Goal: Task Accomplishment & Management: Manage account settings

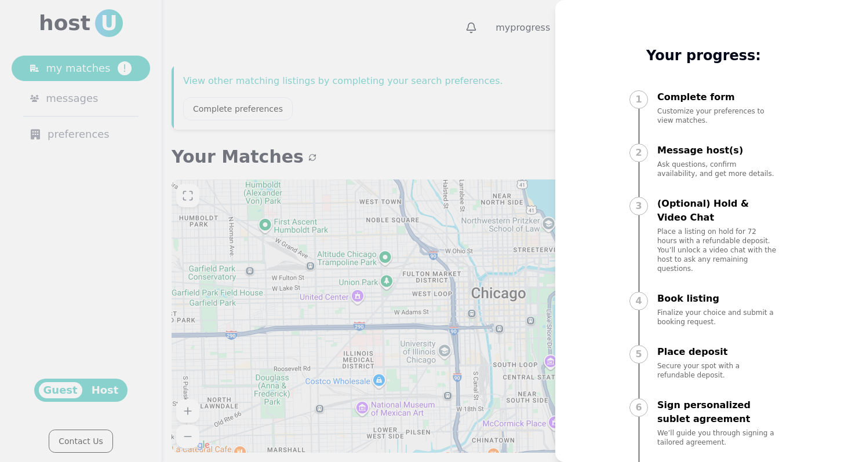
click at [504, 107] on div at bounding box center [426, 231] width 852 height 462
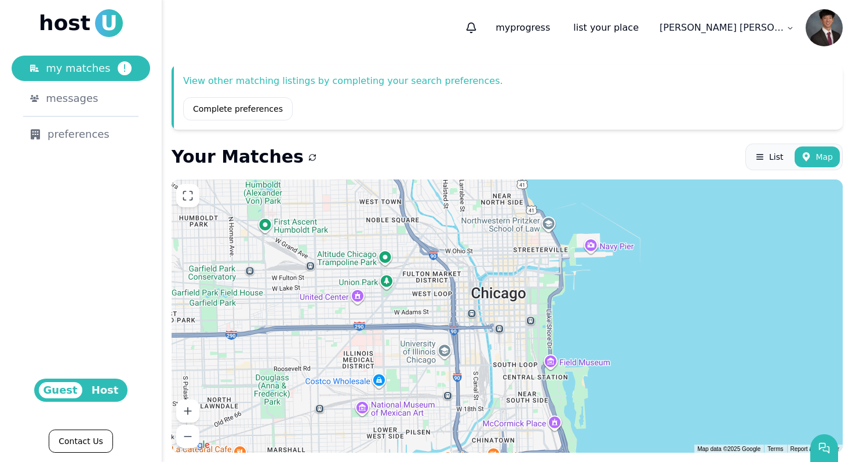
click at [92, 393] on span "Host" at bounding box center [105, 390] width 37 height 16
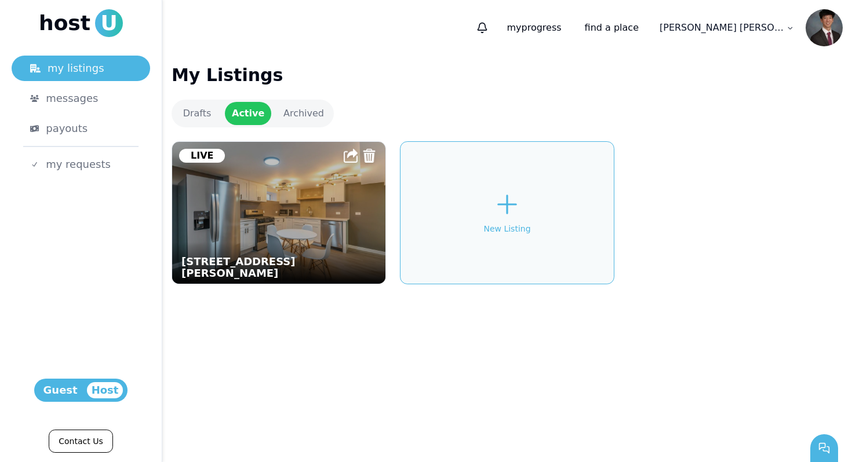
click at [277, 209] on img at bounding box center [279, 213] width 235 height 156
